Goal: Book appointment/travel/reservation

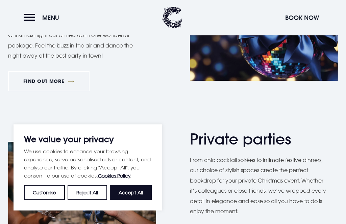
scroll to position [433, 0]
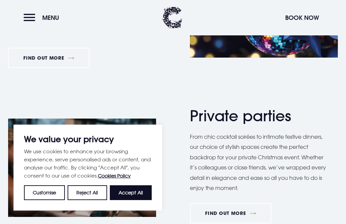
click at [135, 200] on button "Accept All" at bounding box center [131, 193] width 42 height 15
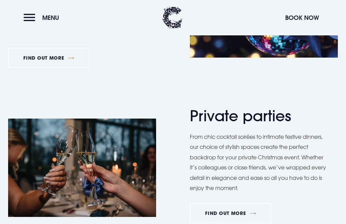
checkbox input "true"
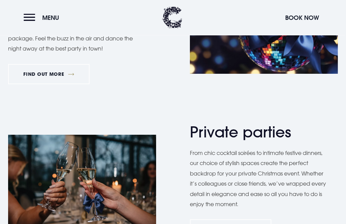
scroll to position [408, 0]
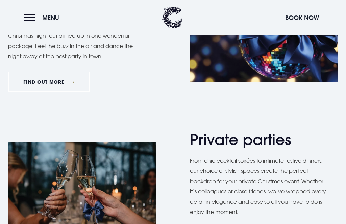
click at [30, 14] on button "Menu" at bounding box center [43, 17] width 39 height 15
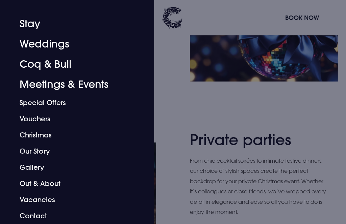
scroll to position [29, 0]
click at [94, 86] on link "Meetings & Events" at bounding box center [73, 85] width 107 height 20
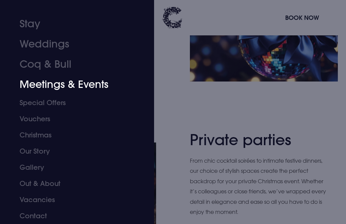
scroll to position [409, 0]
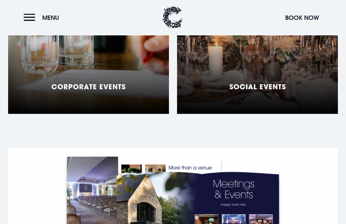
scroll to position [632, 0]
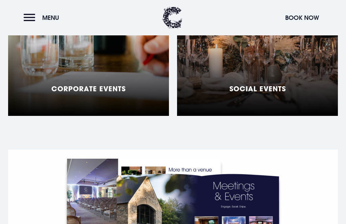
click at [311, 85] on div "Social Events" at bounding box center [257, 31] width 161 height 169
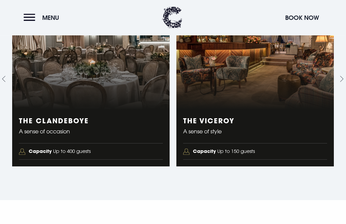
scroll to position [1160, 0]
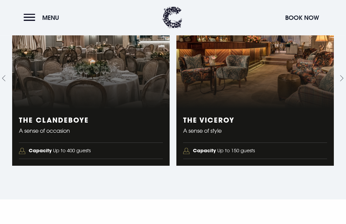
click at [122, 112] on div "The Clandeboye A sense of occasion Capacity Up to 400 guests" at bounding box center [90, 138] width 157 height 57
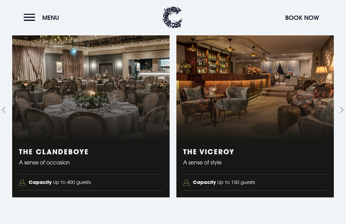
scroll to position [1128, 0]
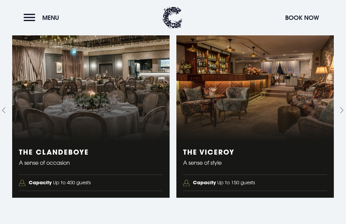
click at [110, 122] on figure "1 of 4" at bounding box center [90, 82] width 157 height 118
click at [54, 148] on h3 "The Clandeboye" at bounding box center [91, 152] width 144 height 8
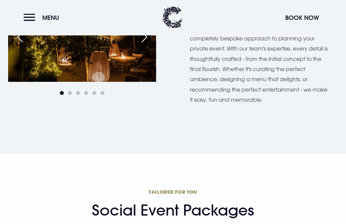
scroll to position [400, 0]
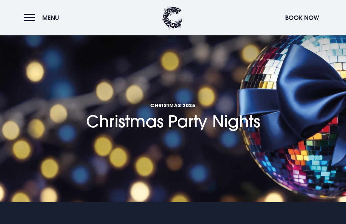
checkbox input "true"
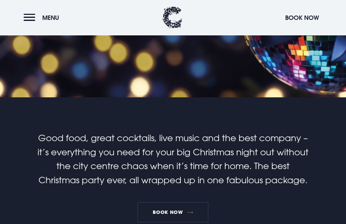
scroll to position [105, 0]
click at [153, 208] on link "Book Now" at bounding box center [172, 212] width 71 height 20
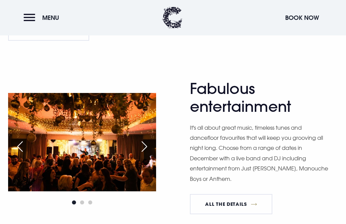
click at [237, 201] on link "All The Details" at bounding box center [231, 204] width 82 height 20
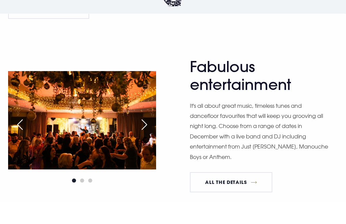
scroll to position [498, 0]
